Goal: Task Accomplishment & Management: Use online tool/utility

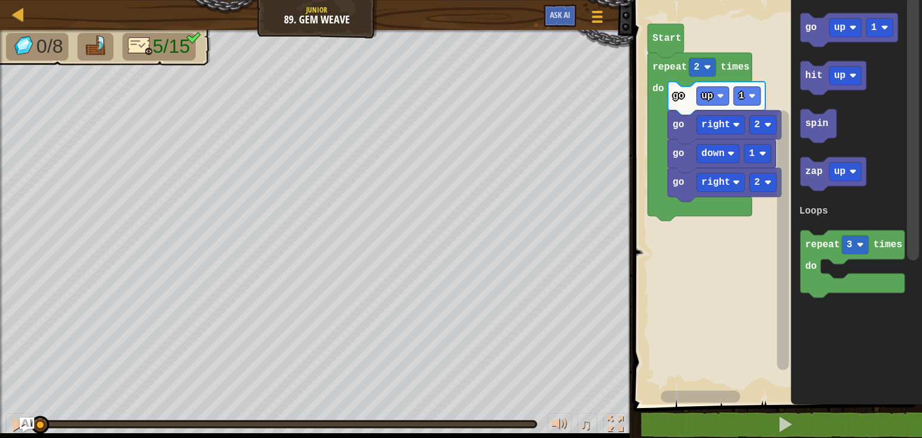
click at [804, 331] on icon "Blockly Workspace" at bounding box center [855, 199] width 131 height 410
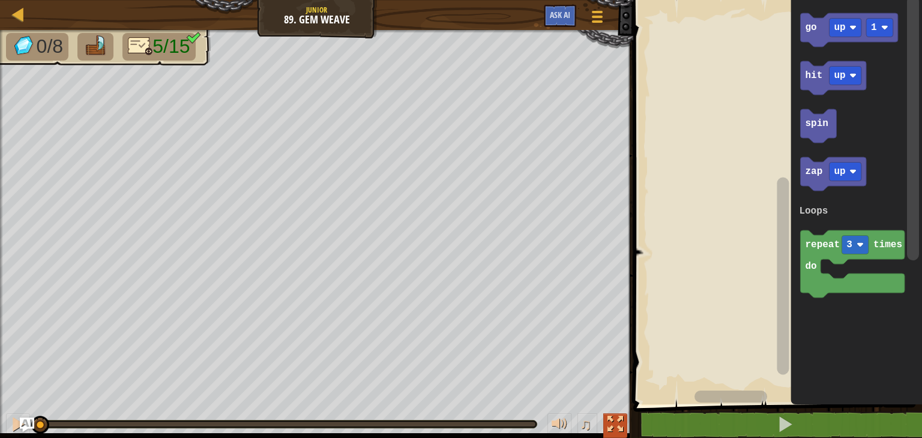
click at [614, 423] on div at bounding box center [615, 424] width 16 height 16
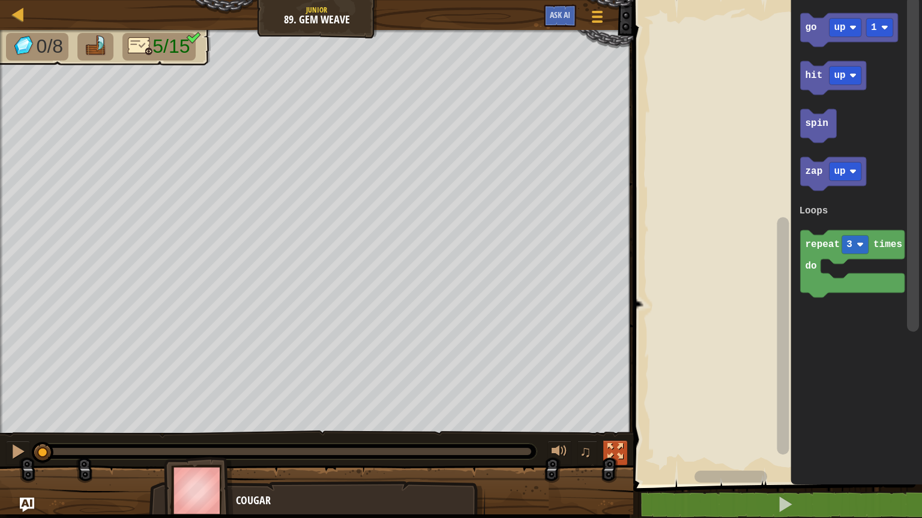
click at [615, 437] on div at bounding box center [615, 452] width 16 height 16
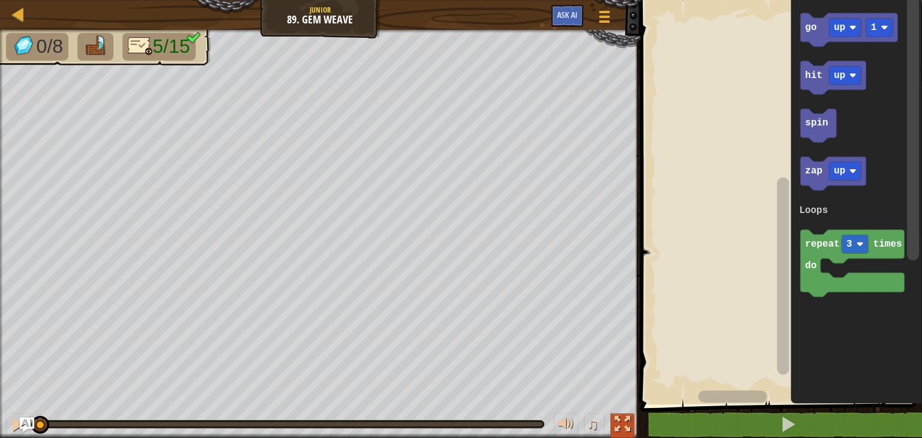
click at [626, 421] on div at bounding box center [622, 424] width 16 height 16
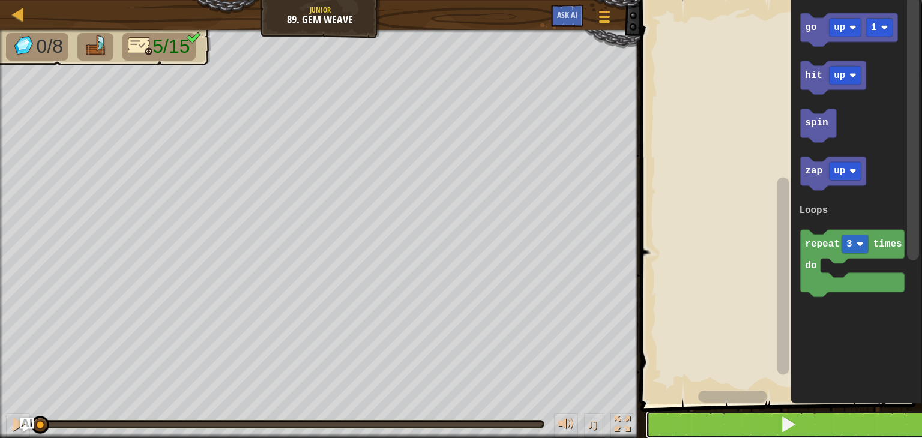
click at [764, 429] on button at bounding box center [788, 425] width 285 height 28
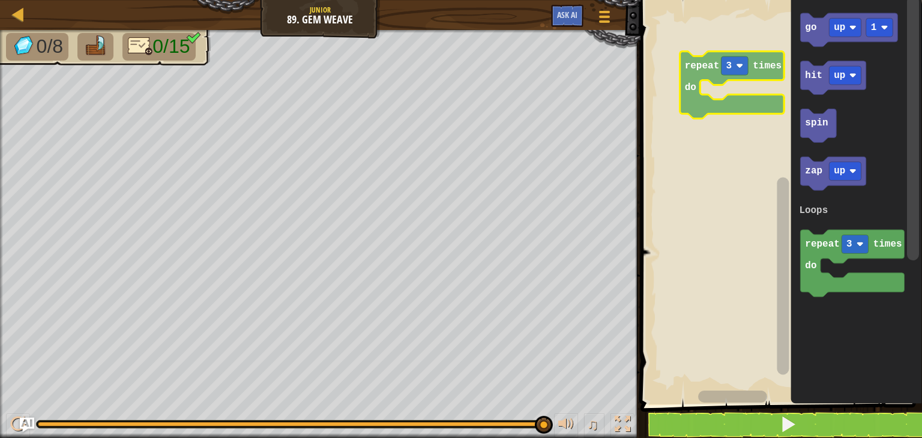
click at [686, 65] on div "Loops go up 1 hit up spin zap up repeat 3 times do Loops repeat 3 times do" at bounding box center [779, 199] width 285 height 410
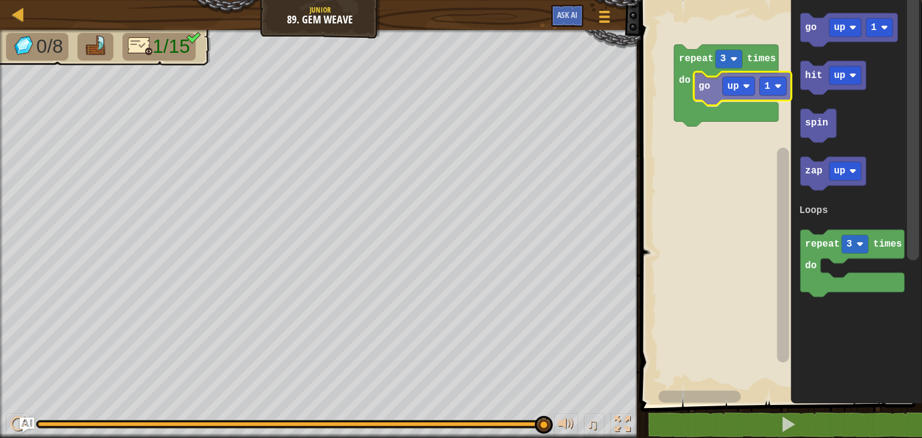
click at [706, 100] on div "Loops repeat 3 times do go up 1 go up 1 hit up spin zap up repeat 3 times do Lo…" at bounding box center [779, 199] width 285 height 410
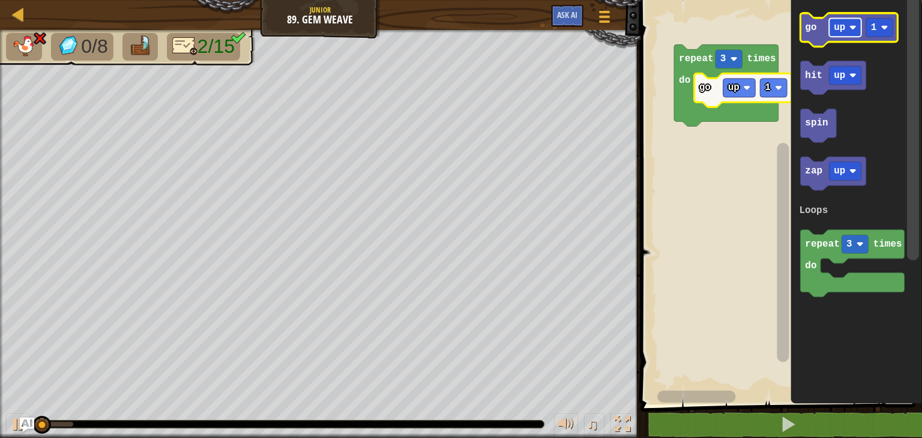
click at [845, 33] on rect "Blockly Workspace" at bounding box center [845, 28] width 32 height 19
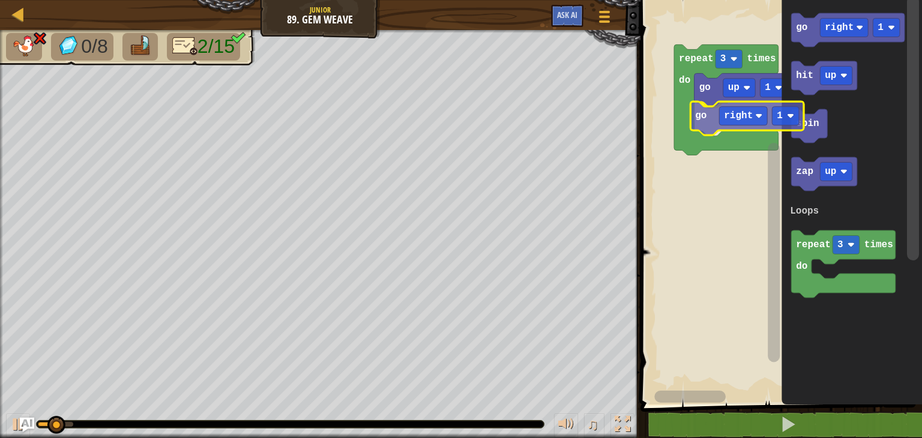
click at [710, 122] on div "Loops repeat 3 times do go up 1 go right 1 go right 1 hit up spin zap up repeat…" at bounding box center [779, 199] width 285 height 410
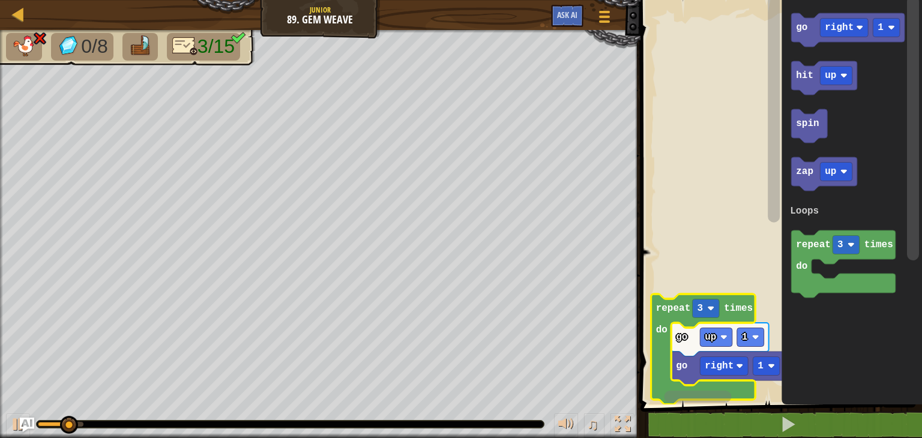
click at [772, 112] on g "Blockly Workspace" at bounding box center [773, 192] width 15 height 395
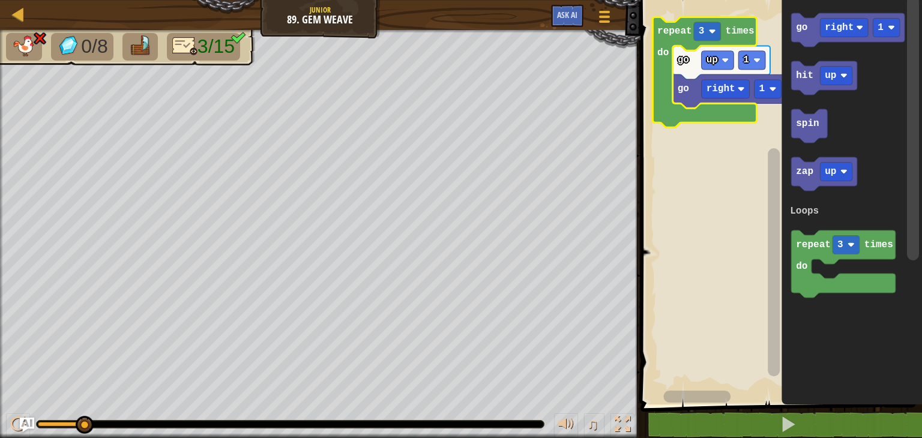
click at [769, 88] on g "Blockly Workspace" at bounding box center [773, 192] width 15 height 395
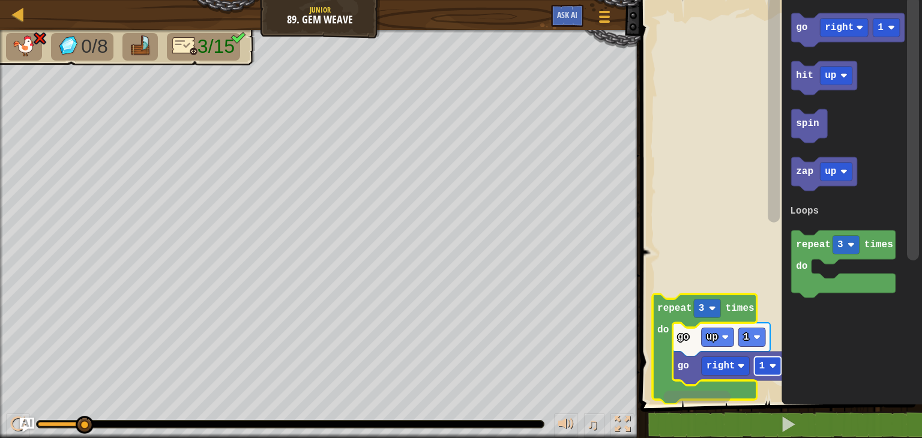
click at [761, 373] on rect "Blockly Workspace" at bounding box center [767, 366] width 27 height 19
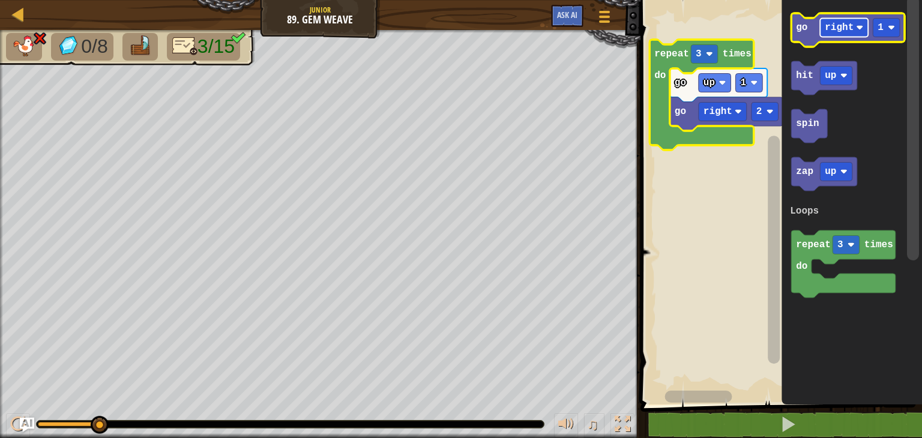
click at [839, 29] on text "right" at bounding box center [838, 27] width 29 height 11
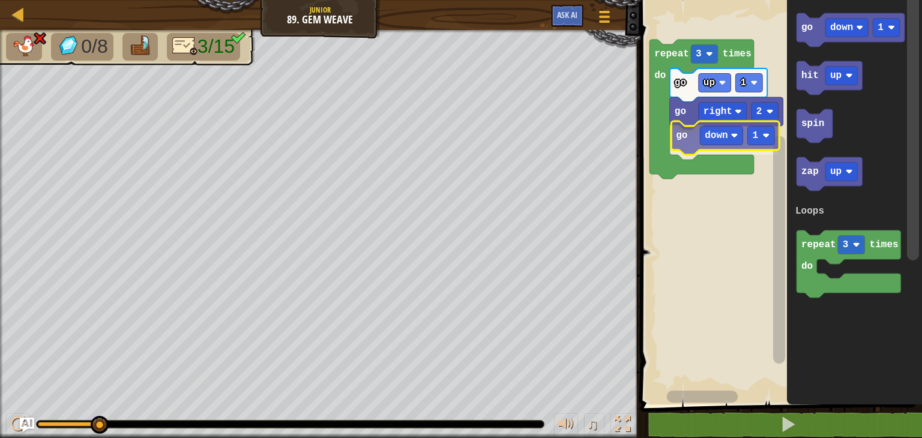
click at [689, 142] on div "Loops repeat 3 times do go up 1 go right 2 go down 1 go down 1 hit up spin zap …" at bounding box center [779, 199] width 285 height 410
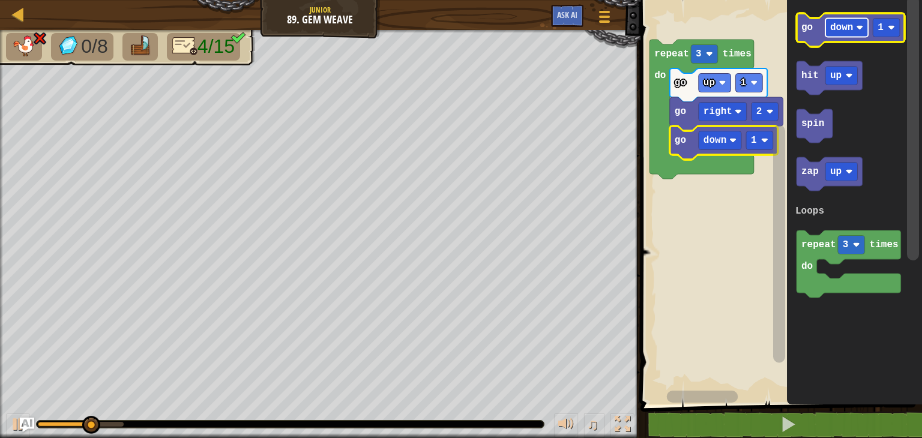
click at [847, 32] on text "down" at bounding box center [841, 27] width 23 height 11
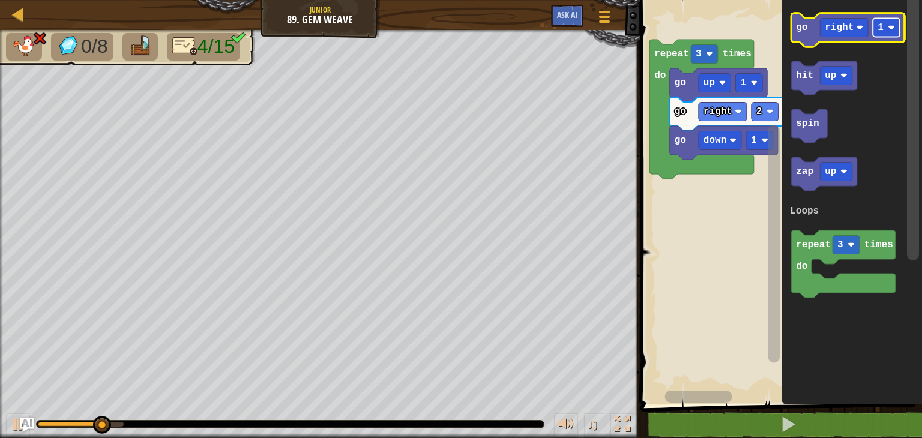
click at [886, 26] on rect "Blockly Workspace" at bounding box center [885, 28] width 27 height 19
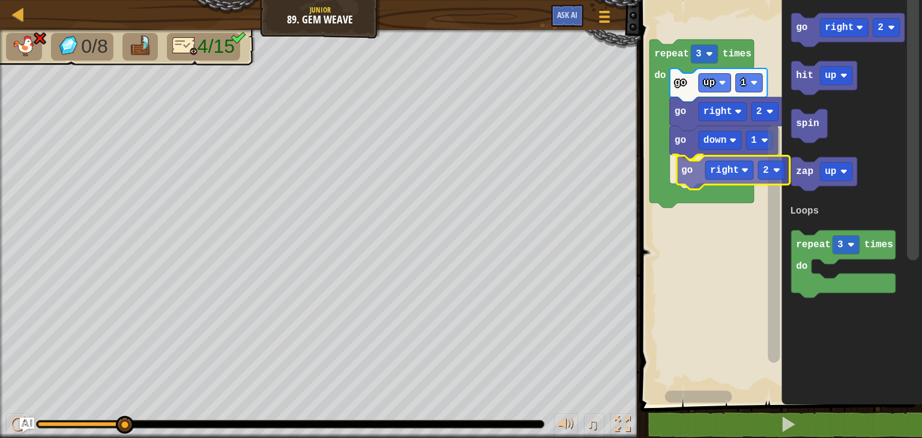
click at [694, 178] on div "Loops repeat 3 times do go up 1 go right 2 go down 1 go right 2 go right 2 hit …" at bounding box center [779, 199] width 285 height 410
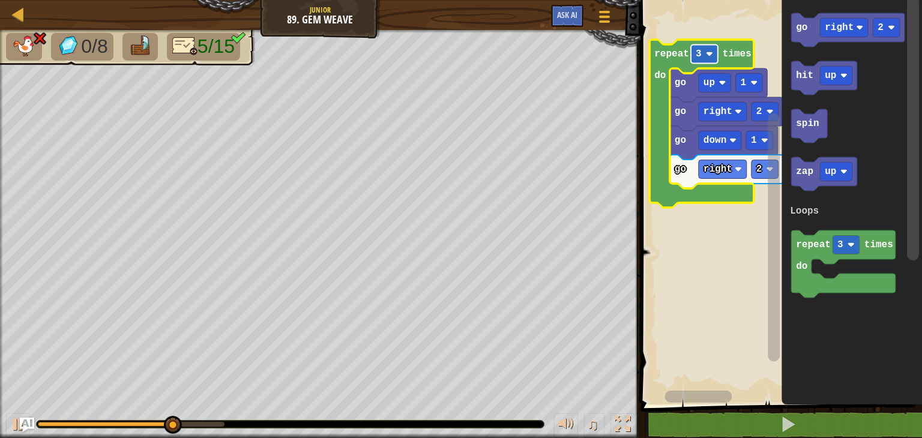
click at [712, 55] on image "Blockly Workspace" at bounding box center [709, 53] width 7 height 7
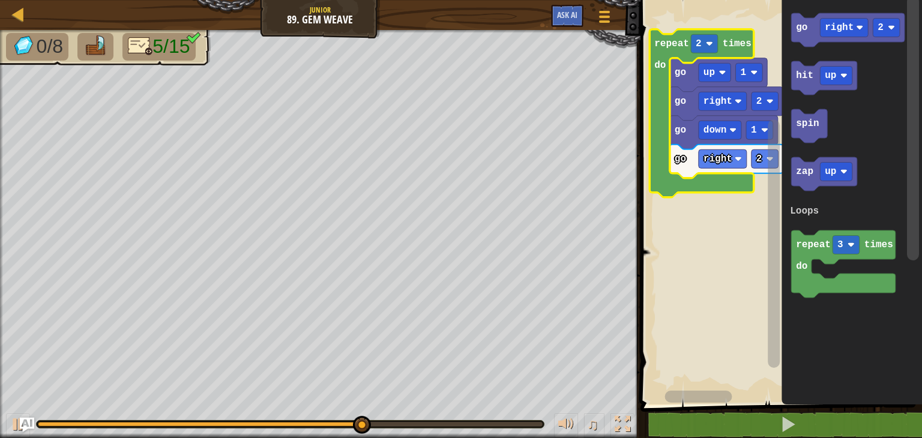
click at [776, 341] on rect "Blockly Workspace" at bounding box center [773, 243] width 12 height 248
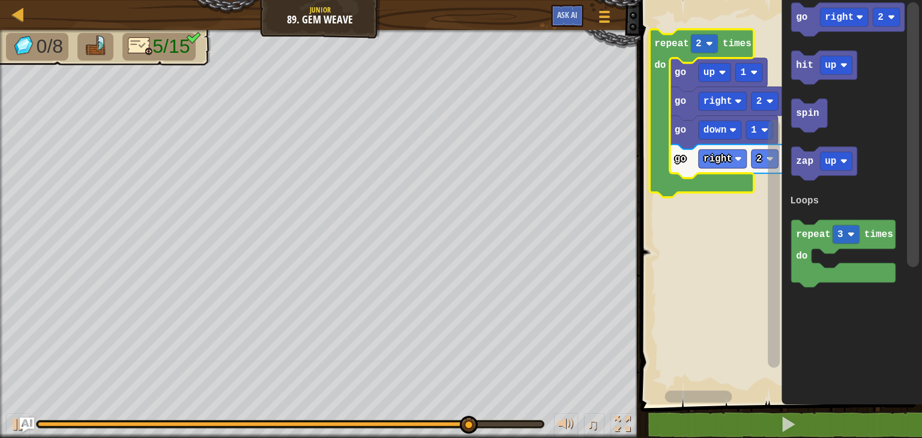
click at [916, 253] on rect "Blockly Workspace" at bounding box center [913, 134] width 12 height 265
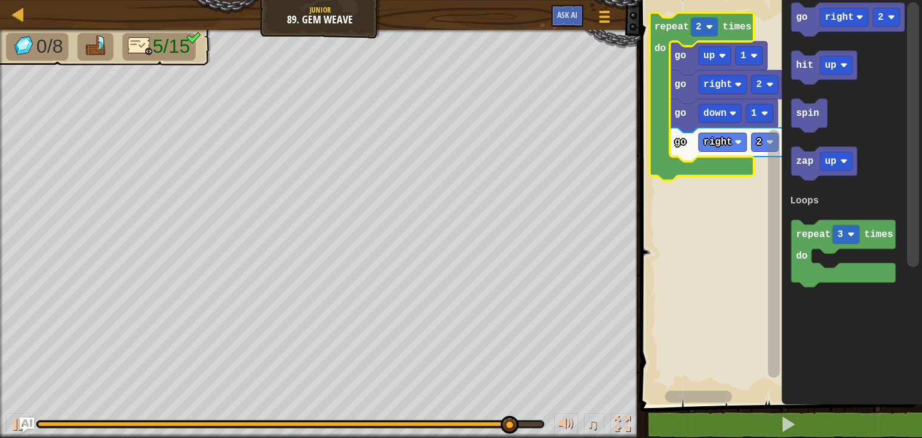
click at [775, 296] on rect "Blockly Workspace" at bounding box center [773, 254] width 12 height 248
click at [850, 18] on text "right" at bounding box center [838, 17] width 29 height 11
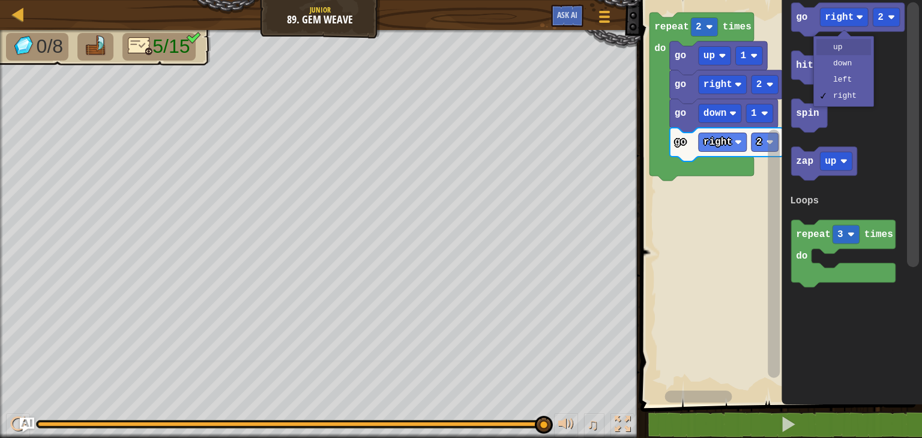
drag, startPoint x: 841, startPoint y: 50, endPoint x: 848, endPoint y: 44, distance: 10.2
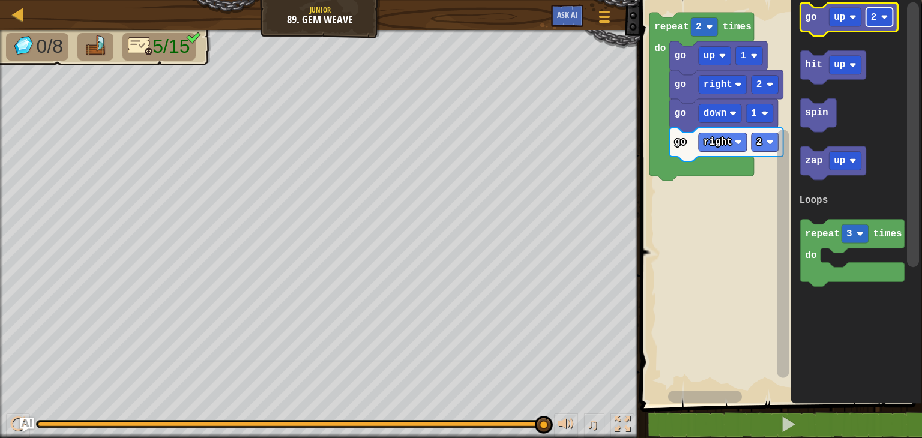
click at [878, 20] on rect "Blockly Workspace" at bounding box center [879, 17] width 27 height 19
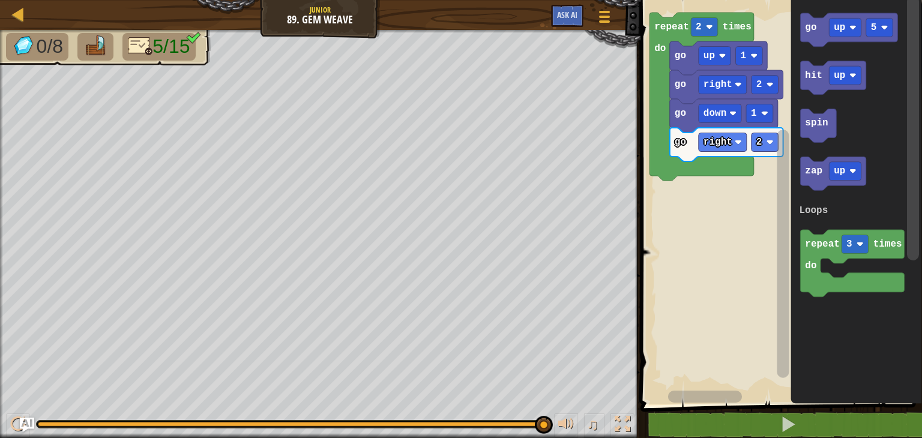
click at [804, 137] on g "go up 5 hit up spin zap up repeat 3 times do Loops" at bounding box center [852, 155] width 106 height 284
click at [673, 206] on div "Loops repeat 2 times do go up 1 go right 2 go down 1 go right 2 go up 5 go up 5…" at bounding box center [779, 199] width 285 height 410
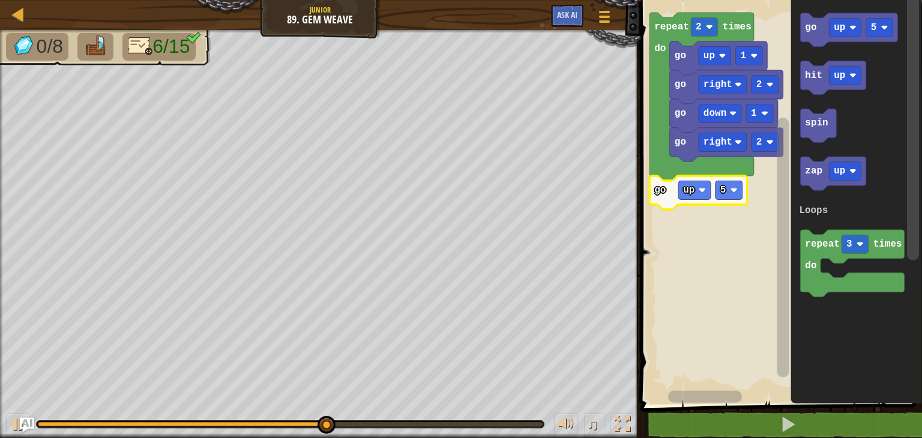
click at [755, 291] on rect "Blockly Workspace" at bounding box center [779, 199] width 285 height 410
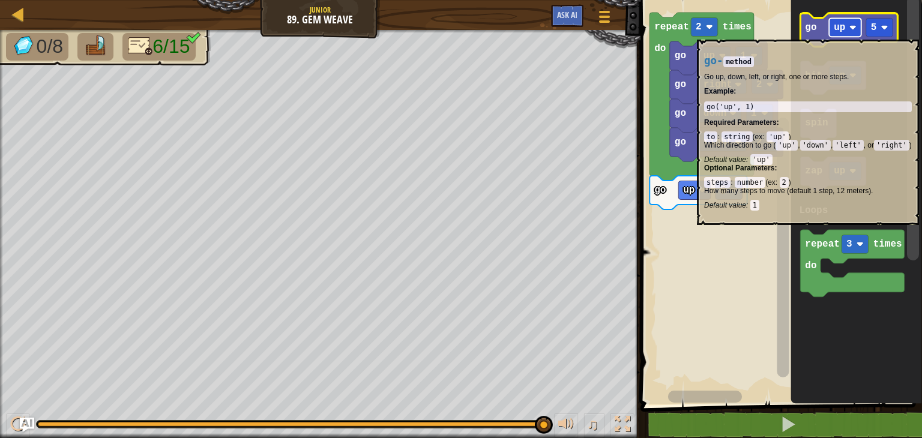
click at [844, 31] on text "up" at bounding box center [838, 27] width 11 height 11
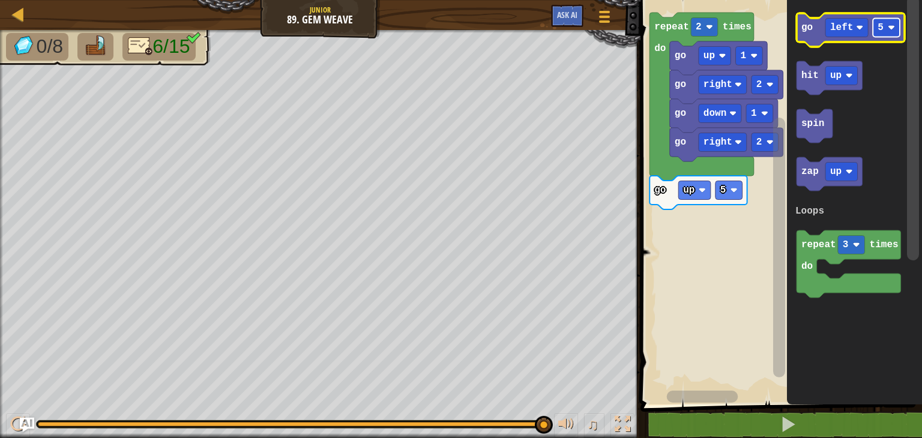
click at [886, 29] on rect "Blockly Workspace" at bounding box center [885, 28] width 27 height 19
click at [764, 189] on div "Loops repeat 2 times do go up 1 go right 2 go down 1 go right 2 go up 5 go left…" at bounding box center [779, 199] width 285 height 410
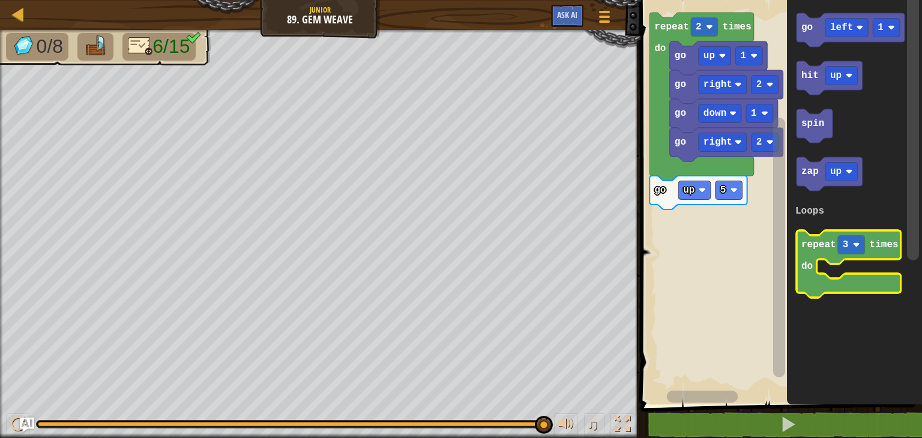
click at [808, 236] on g "go left 1 hit up spin zap up repeat 3 times do Loops" at bounding box center [849, 155] width 109 height 284
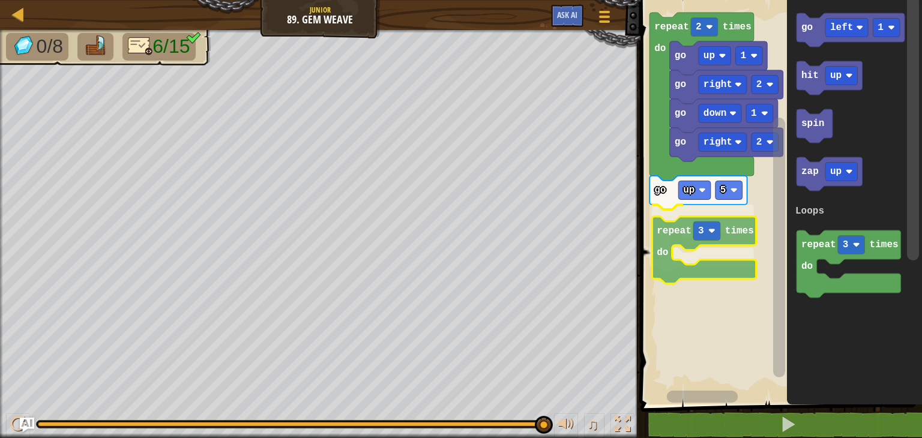
click at [666, 233] on div "Loops repeat 2 times do go up 1 go right 2 go down 1 go right 2 go up 5 repeat …" at bounding box center [779, 199] width 285 height 410
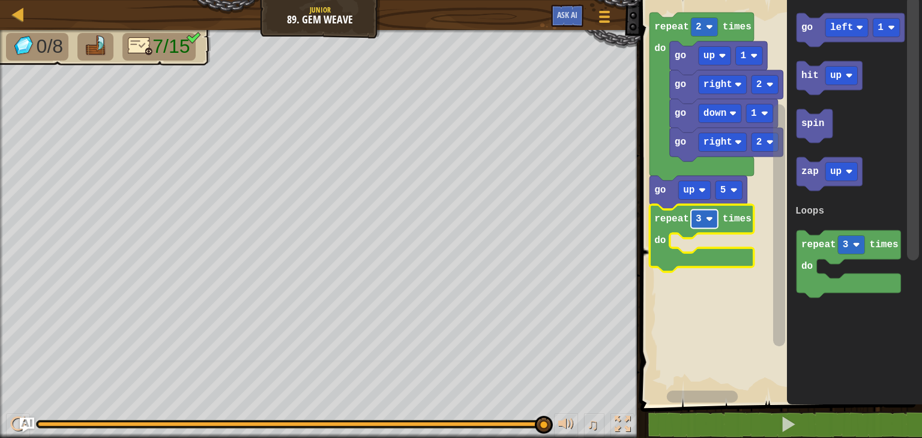
click at [706, 221] on image "Blockly Workspace" at bounding box center [709, 218] width 7 height 7
click at [802, 23] on text "go" at bounding box center [806, 27] width 11 height 11
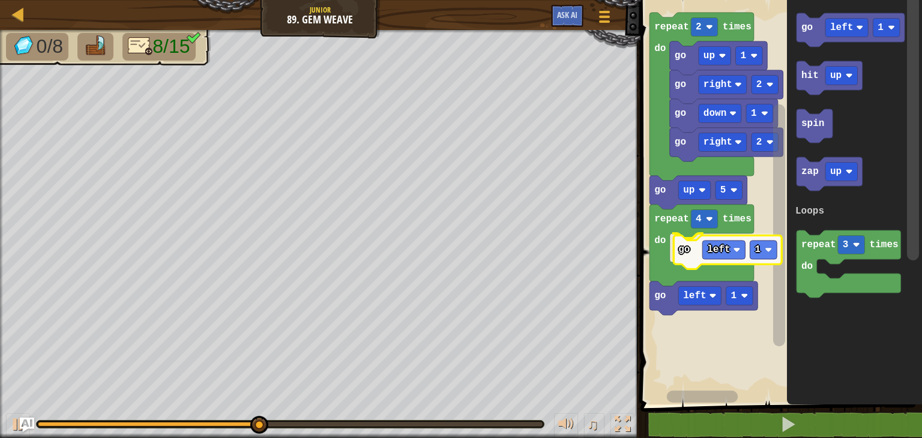
click at [686, 255] on div "Loops repeat 2 times do go up 1 go right 2 go down 1 go right 2 go up 5 repeat …" at bounding box center [779, 199] width 285 height 410
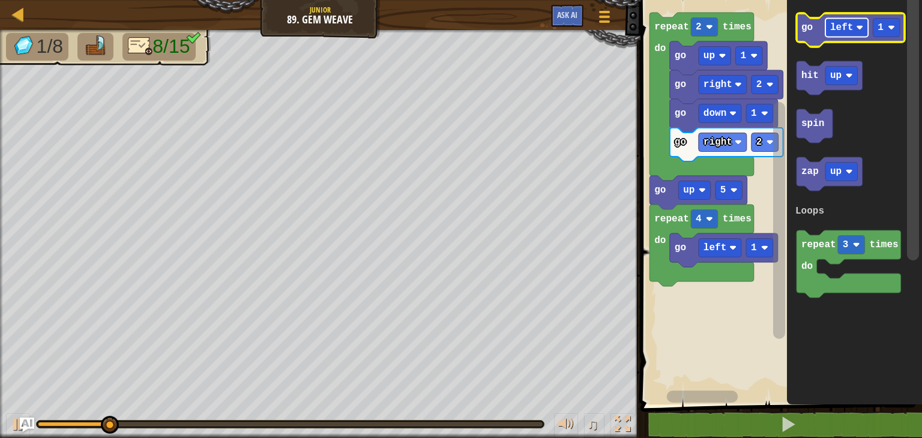
click at [850, 35] on rect "Blockly Workspace" at bounding box center [846, 28] width 43 height 19
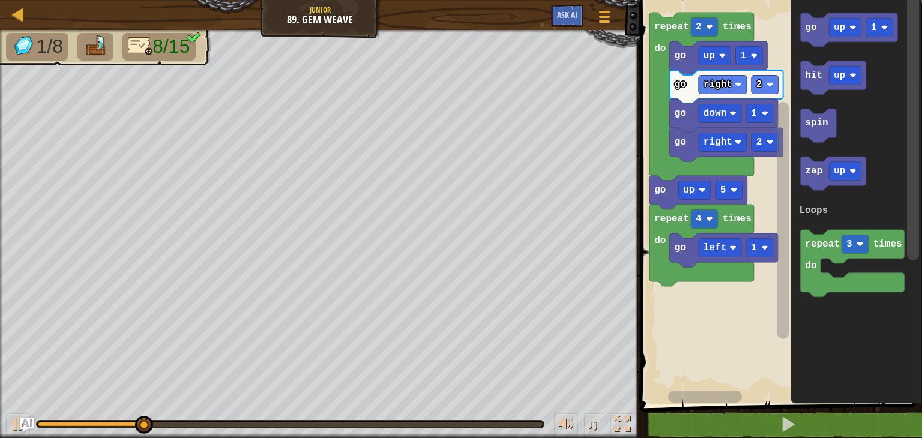
click at [792, 133] on icon "go up 1 hit up spin zap up repeat 3 times do Loops" at bounding box center [855, 199] width 131 height 410
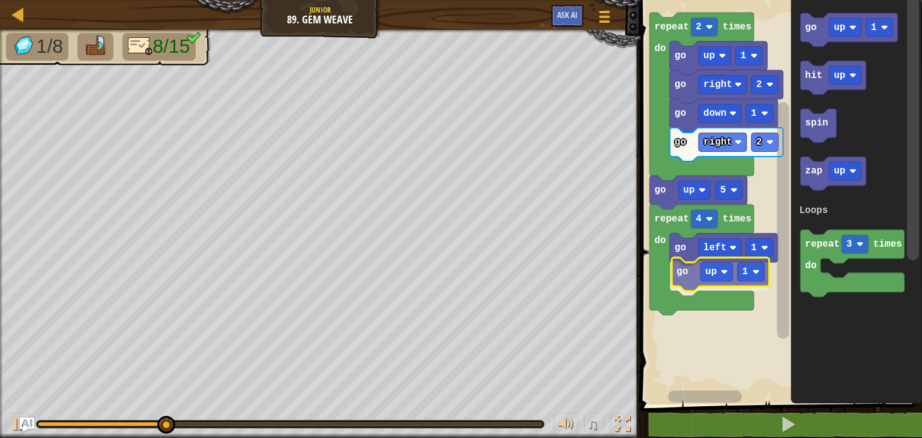
click at [682, 278] on div "Loops repeat 2 times do go up 1 go right 2 go down 1 go right 2 go up 5 repeat …" at bounding box center [779, 199] width 285 height 410
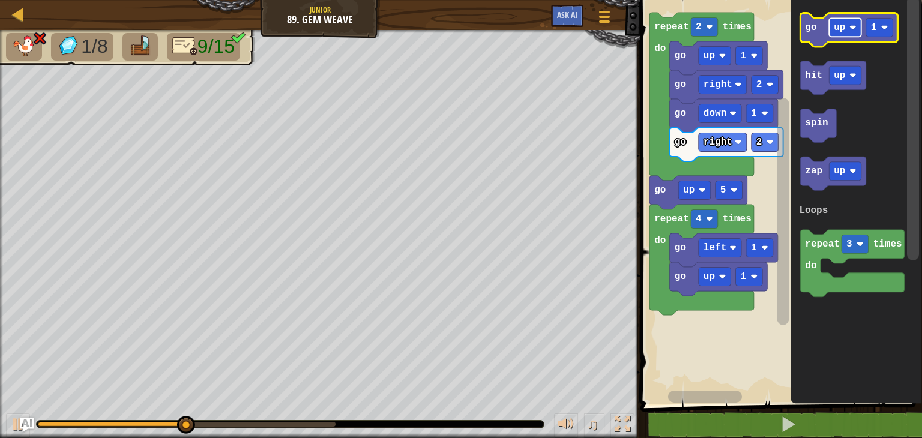
click at [847, 35] on rect "Blockly Workspace" at bounding box center [845, 28] width 32 height 19
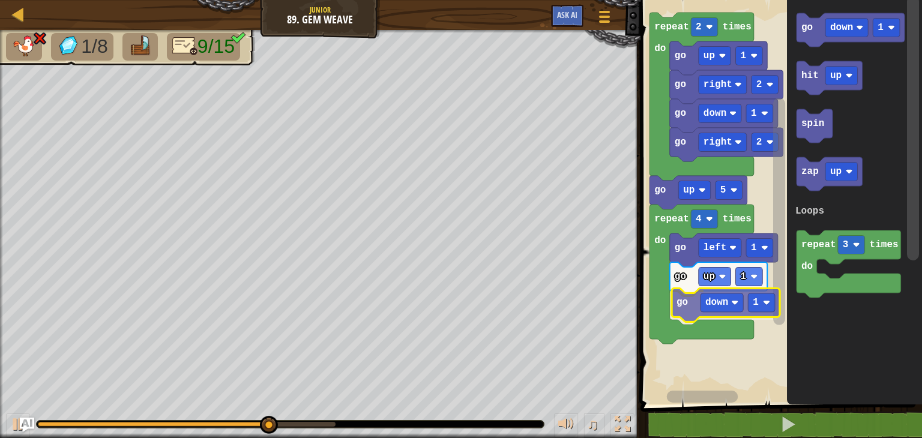
click at [687, 310] on div "Loops repeat 2 times do go up 1 go right 2 go down 1 go right 2 go up 5 repeat …" at bounding box center [779, 199] width 285 height 410
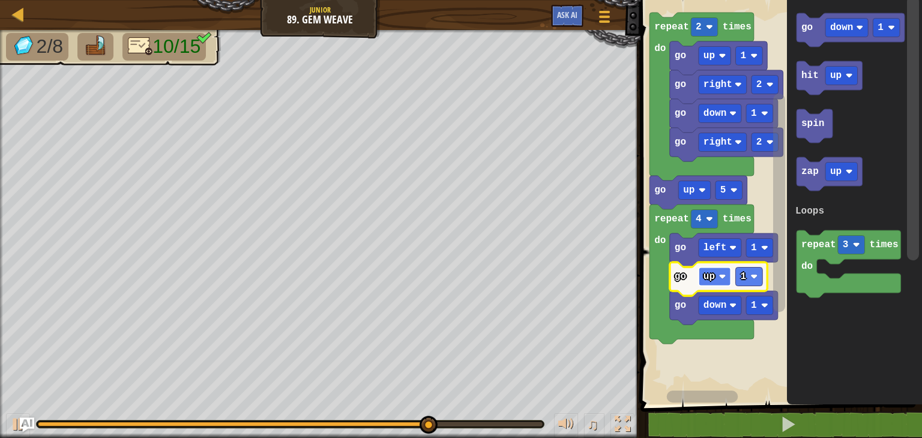
click at [717, 281] on rect "Blockly Workspace" at bounding box center [714, 277] width 32 height 19
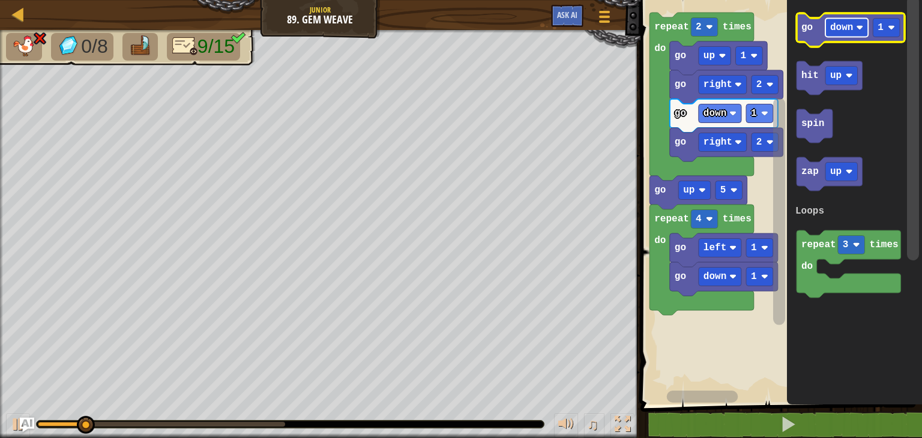
click at [842, 35] on rect "Blockly Workspace" at bounding box center [846, 28] width 43 height 19
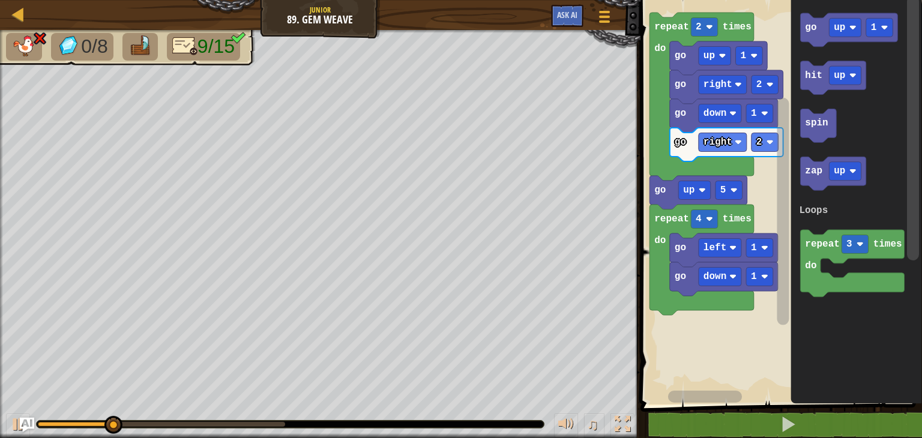
click at [819, 169] on g "go up 1 hit up spin zap up repeat 3 times do Loops" at bounding box center [852, 155] width 106 height 284
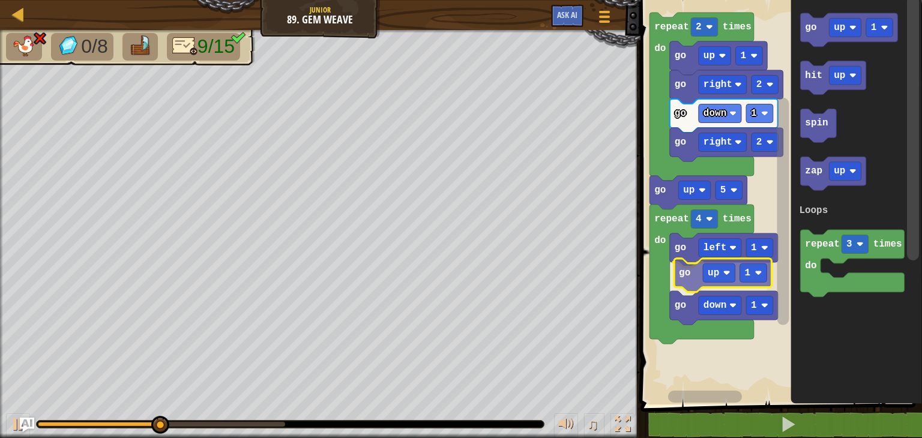
click at [688, 277] on div "Loops repeat 2 times do go up 1 go right 2 go down 1 go right 2 go up 5 repeat …" at bounding box center [779, 199] width 285 height 410
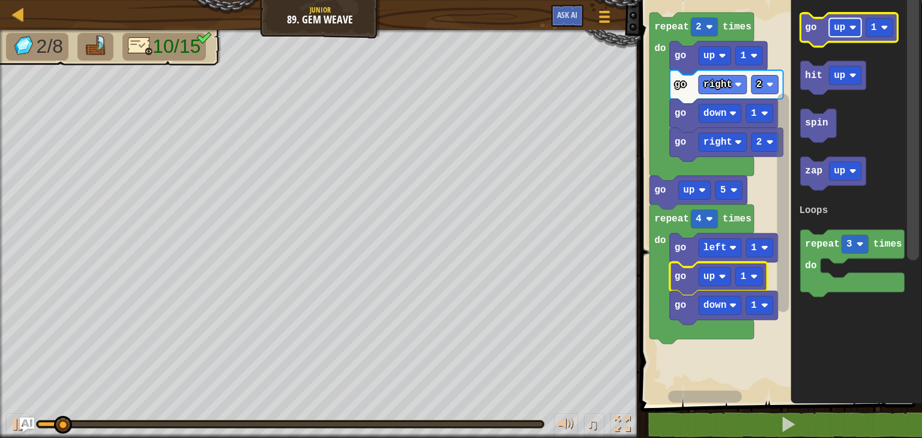
click at [848, 29] on rect "Blockly Workspace" at bounding box center [845, 28] width 32 height 19
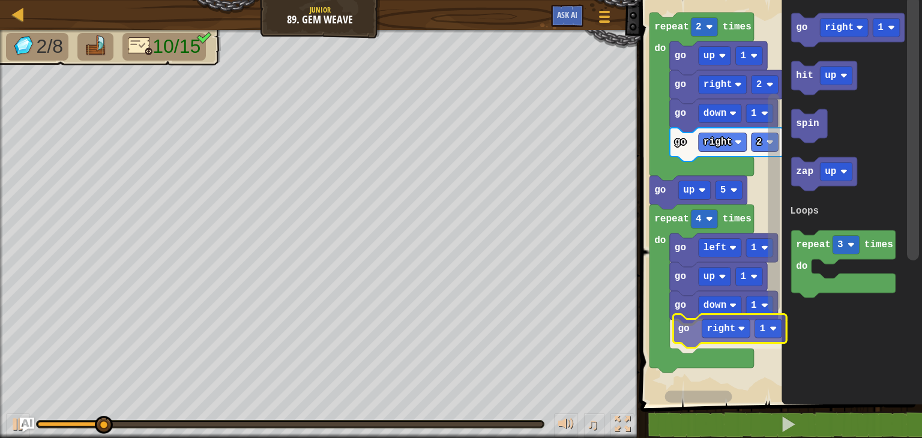
click at [691, 337] on div "Loops repeat 2 times do go up 1 go right 2 go down 1 go right 2 go up 5 repeat …" at bounding box center [779, 199] width 285 height 410
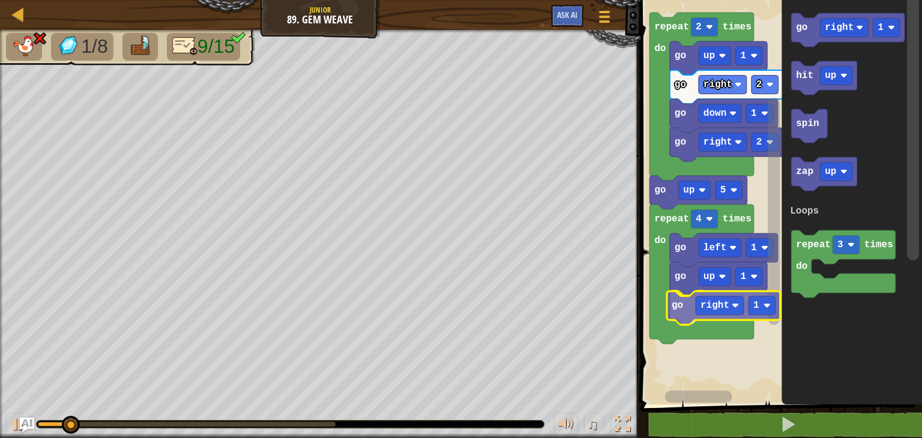
click at [679, 317] on div "Loops repeat 2 times do go up 1 go right 2 go down 1 go right 2 go up 5 repeat …" at bounding box center [779, 199] width 285 height 410
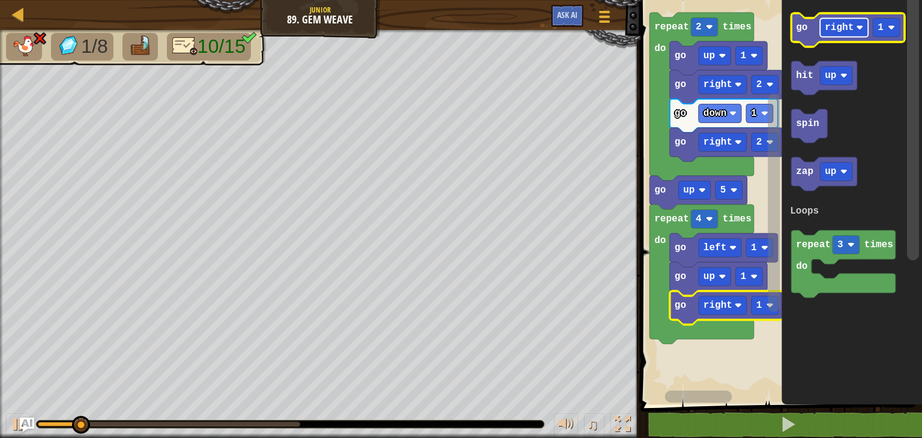
click at [842, 27] on text "right" at bounding box center [838, 27] width 29 height 11
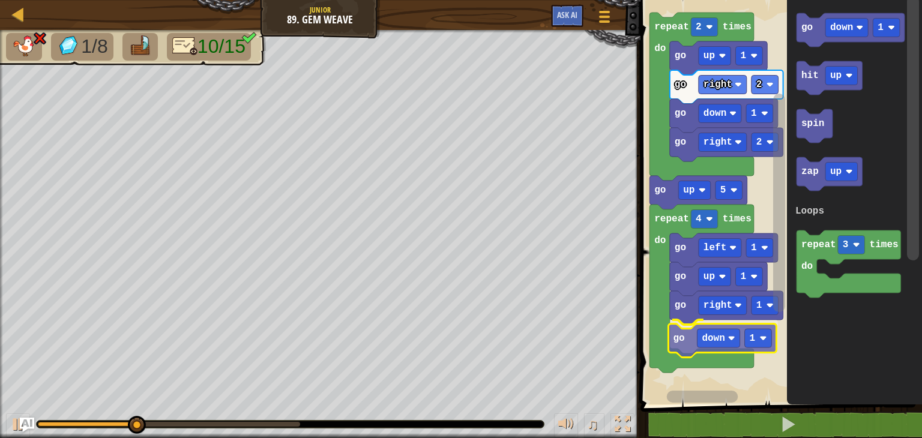
click at [680, 346] on div "Loops repeat 2 times do go up 1 go right 2 go down 1 go right 2 go up 5 repeat …" at bounding box center [779, 199] width 285 height 410
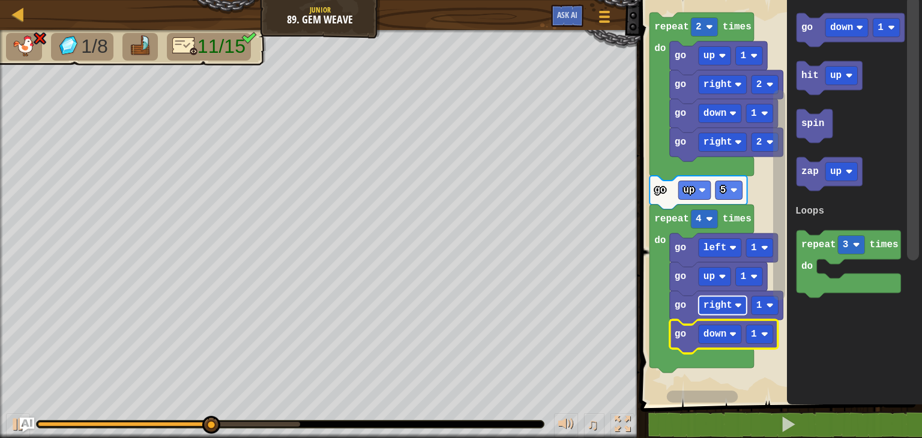
click at [720, 305] on text "right" at bounding box center [717, 305] width 29 height 11
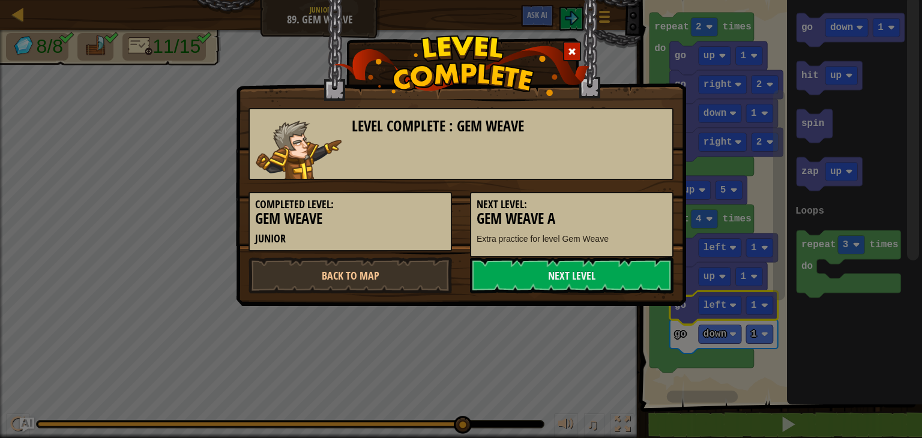
click at [569, 52] on span at bounding box center [572, 51] width 8 height 8
